Goal: Find specific page/section: Find specific page/section

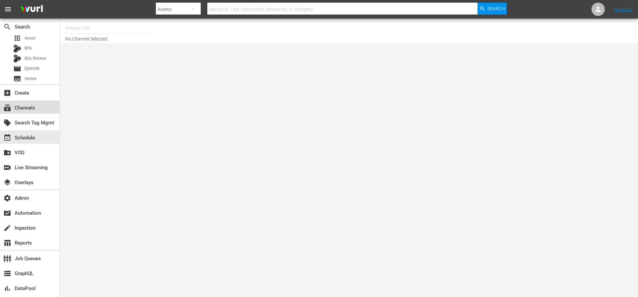
click at [36, 110] on div "subscriptions Channels" at bounding box center [29, 107] width 59 height 13
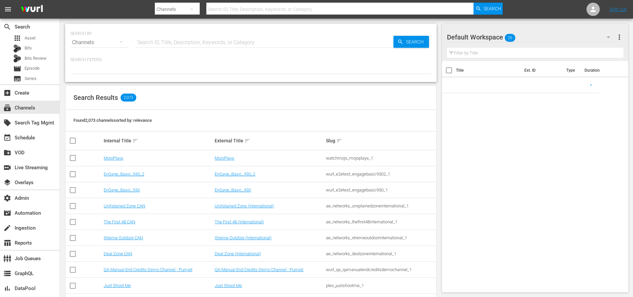
click at [173, 44] on input "text" at bounding box center [265, 43] width 258 height 16
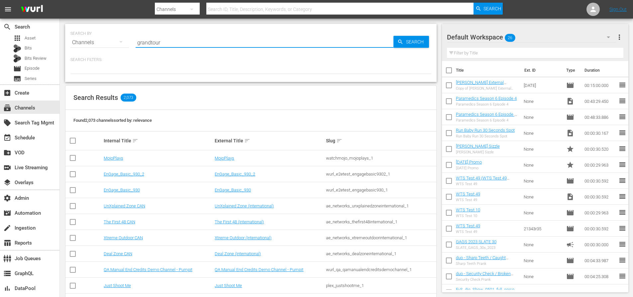
type input "grandtour"
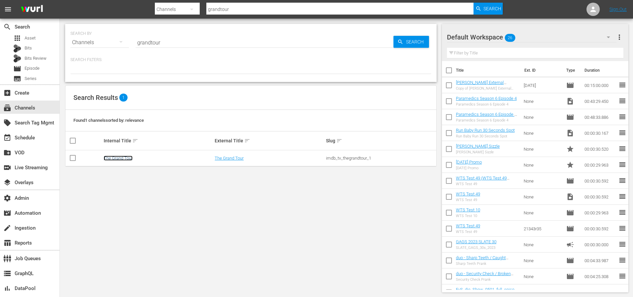
click at [122, 159] on link "The Grand Tour" at bounding box center [118, 158] width 29 height 5
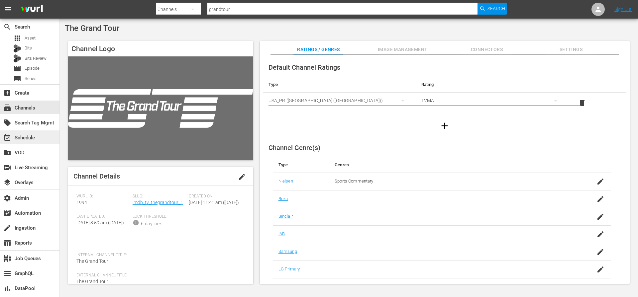
click at [26, 140] on div "event_available Schedule" at bounding box center [18, 137] width 37 height 6
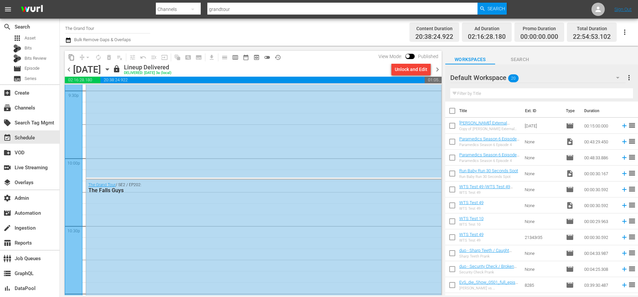
scroll to position [2945, 0]
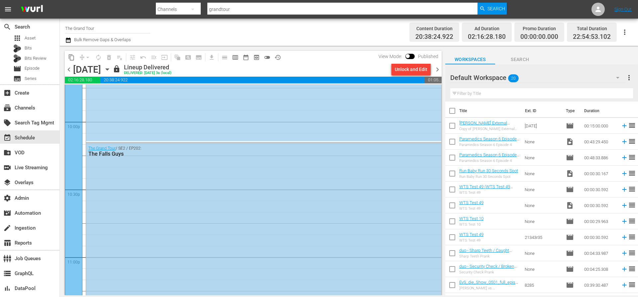
click at [274, 233] on div "The Grand Tour / SE2 / EP202: The Falls Guys" at bounding box center [263, 229] width 355 height 172
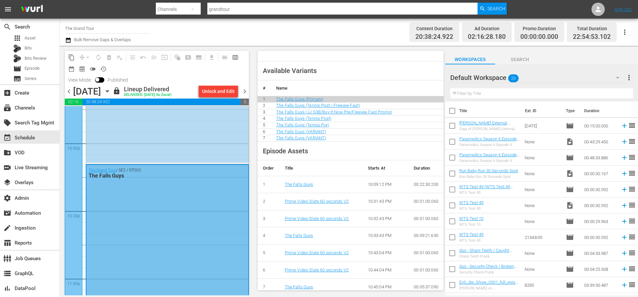
scroll to position [386, 0]
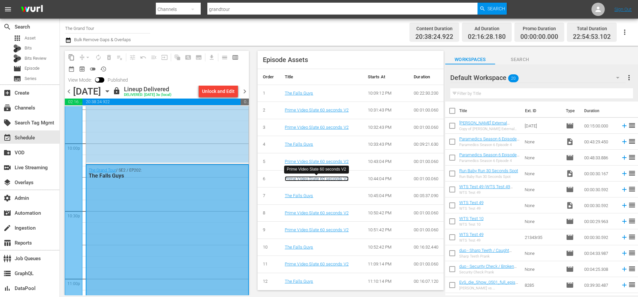
click at [336, 180] on link "Prime Video Slate 60 seconds V2" at bounding box center [317, 178] width 64 height 5
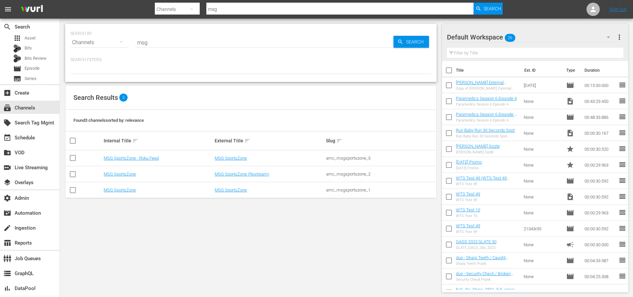
click at [304, 86] on div "Search Results 3" at bounding box center [250, 98] width 371 height 24
